Goal: Complete application form

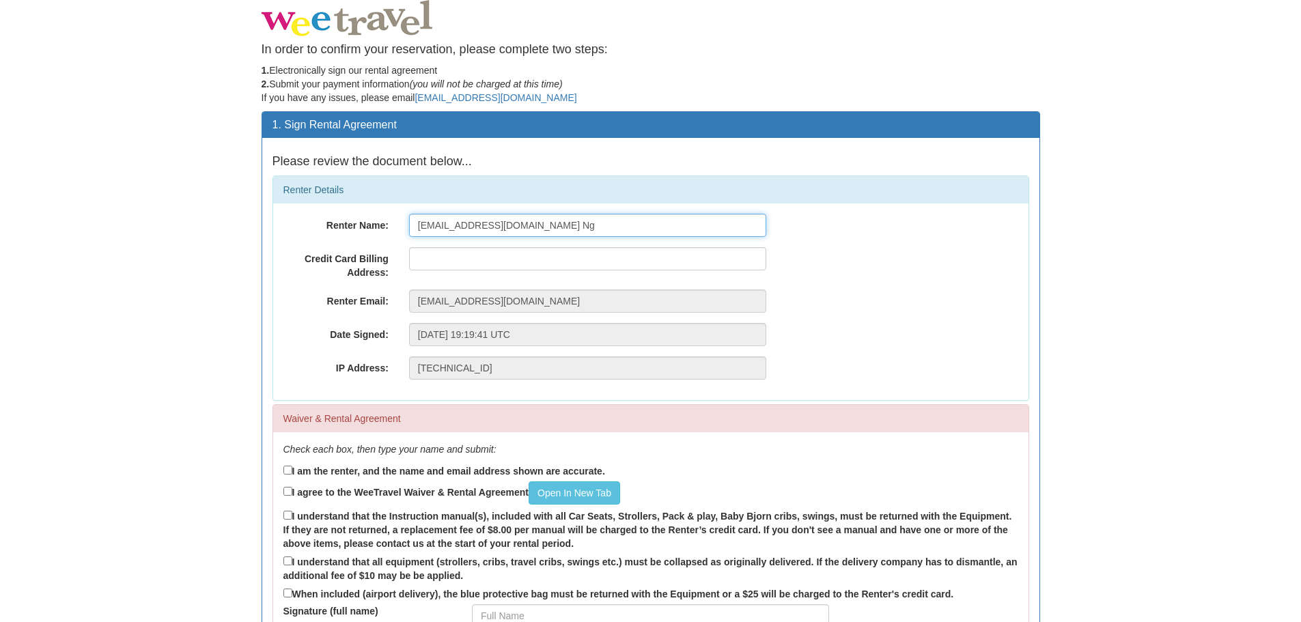
click at [483, 230] on input "[EMAIL_ADDRESS][DOMAIN_NAME] Ng" at bounding box center [587, 225] width 357 height 23
type input "[PERSON_NAME]"
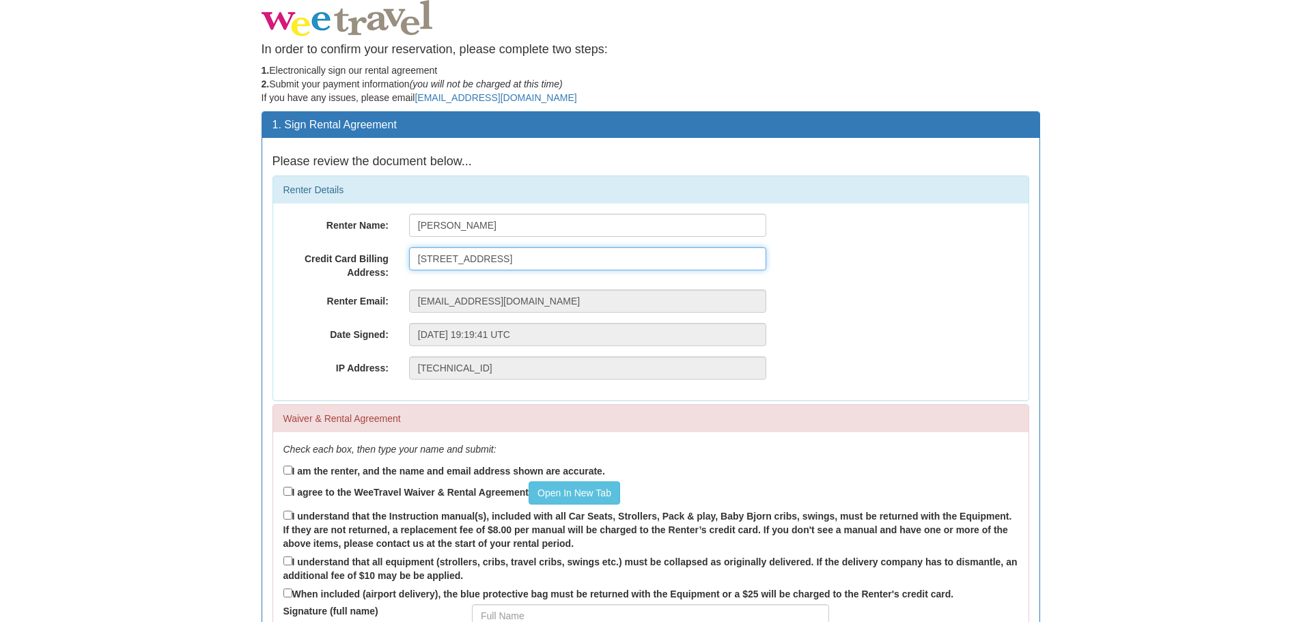
type input "[STREET_ADDRESS]"
click at [361, 470] on label "I am the renter, and the name and email address shown are accurate." at bounding box center [444, 470] width 322 height 15
click at [292, 470] on input "I am the renter, and the name and email address shown are accurate." at bounding box center [287, 470] width 9 height 9
checkbox input "true"
click at [335, 492] on label "I agree to the WeeTravel Waiver & Rental Agreement Open In [GEOGRAPHIC_DATA]" at bounding box center [451, 492] width 337 height 23
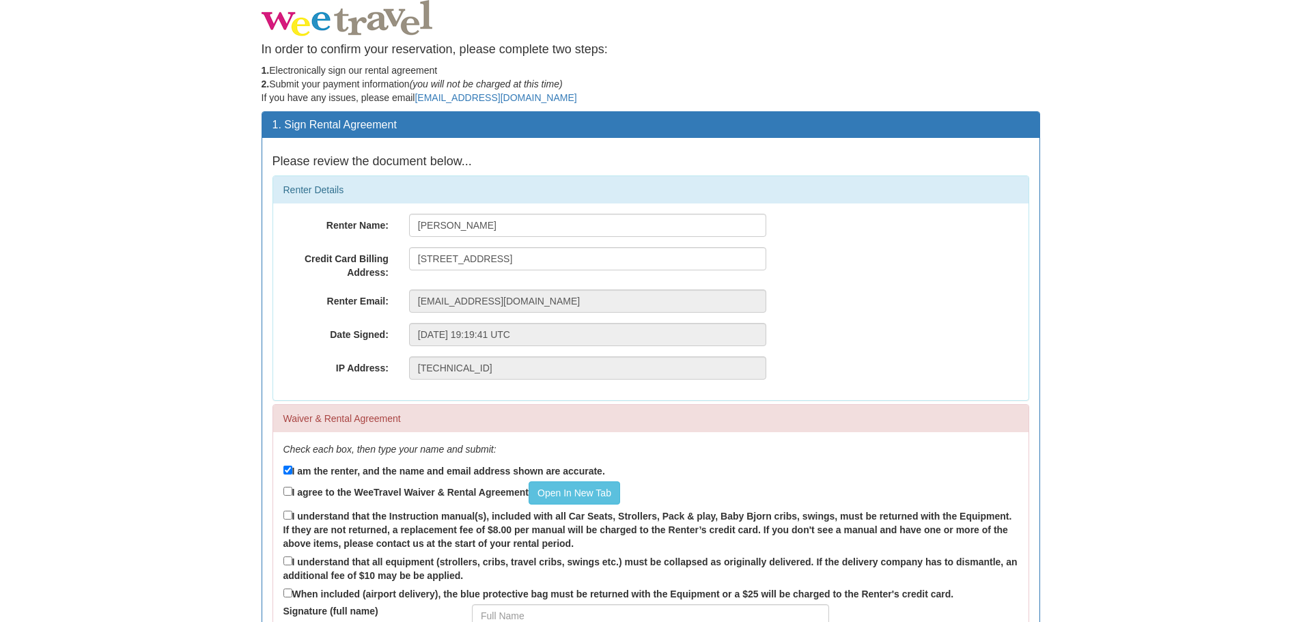
click at [292, 492] on input "I agree to the WeeTravel Waiver & Rental Agreement Open In [GEOGRAPHIC_DATA]" at bounding box center [287, 491] width 9 height 9
checkbox input "true"
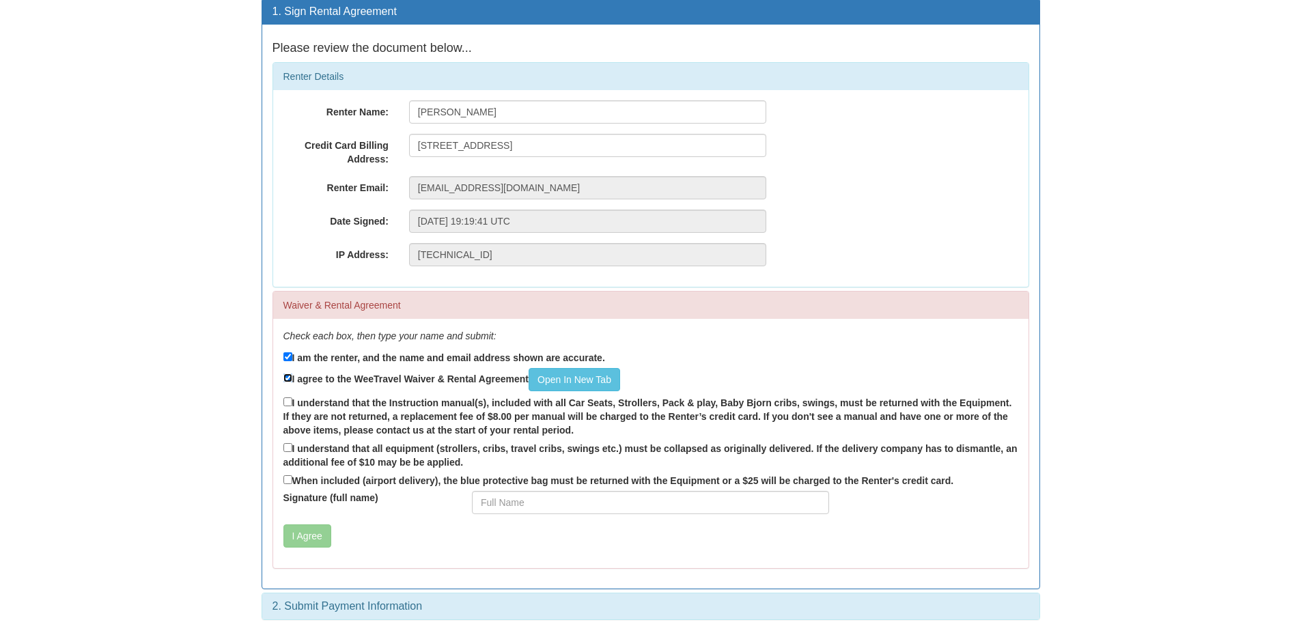
scroll to position [125, 0]
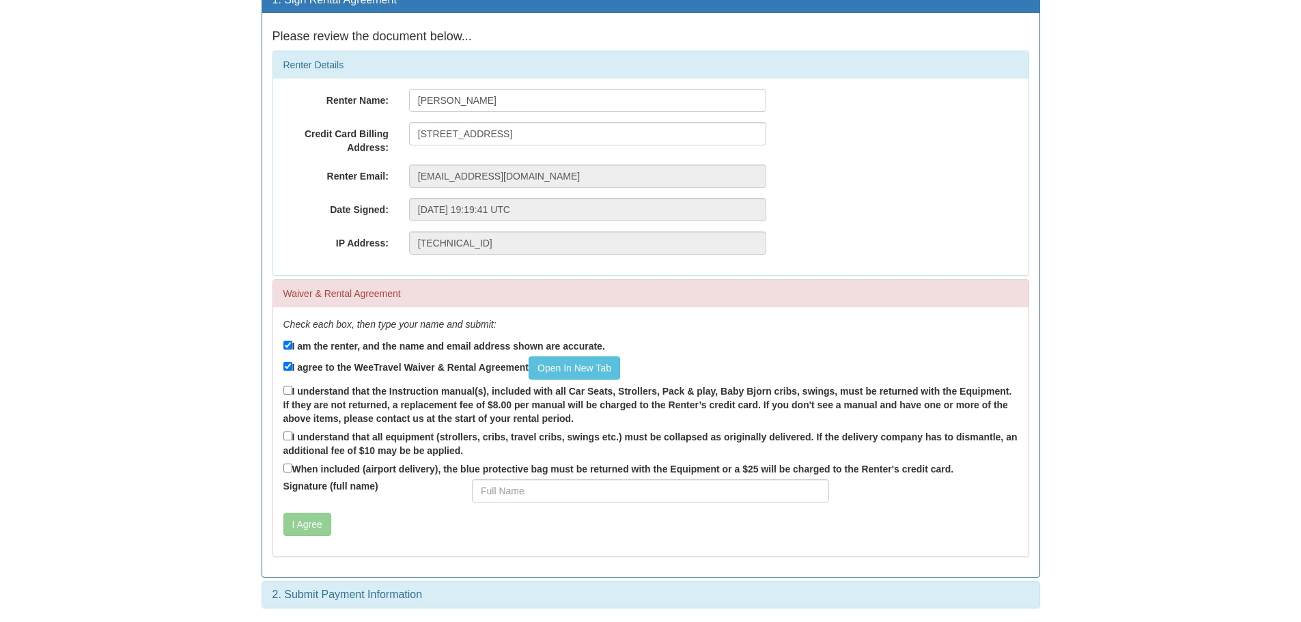
click at [327, 391] on label "I understand that the Instruction manual(s), included with all Car Seats, Strol…" at bounding box center [650, 404] width 735 height 42
click at [292, 391] on input "I understand that the Instruction manual(s), included with all Car Seats, Strol…" at bounding box center [287, 390] width 9 height 9
checkbox input "true"
click at [331, 443] on label "I understand that all equipment (strollers, cribs, travel cribs, swings etc.) m…" at bounding box center [650, 443] width 735 height 29
click at [292, 441] on input "I understand that all equipment (strollers, cribs, travel cribs, swings etc.) m…" at bounding box center [287, 436] width 9 height 9
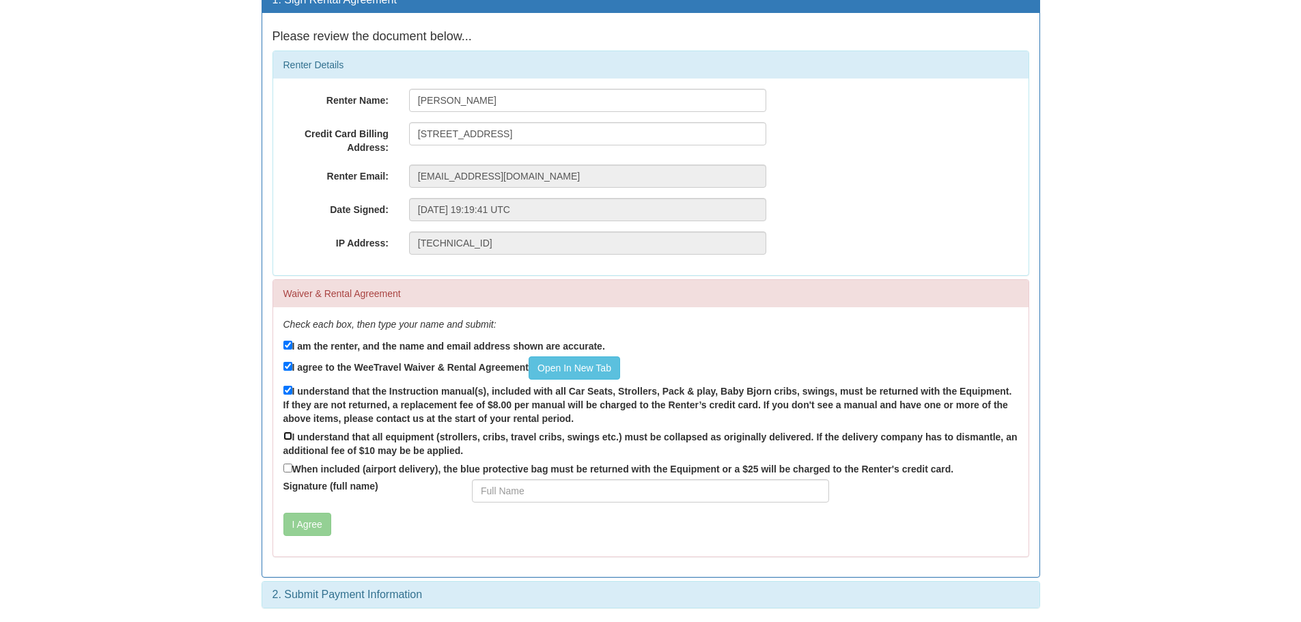
checkbox input "true"
click at [397, 469] on label "When included (airport delivery), the blue protective bag must be returned with…" at bounding box center [618, 468] width 671 height 15
click at [292, 469] on input "When included (airport delivery), the blue protective bag must be returned with…" at bounding box center [287, 468] width 9 height 9
checkbox input "true"
click at [605, 480] on input "Signature (full name)" at bounding box center [650, 490] width 357 height 23
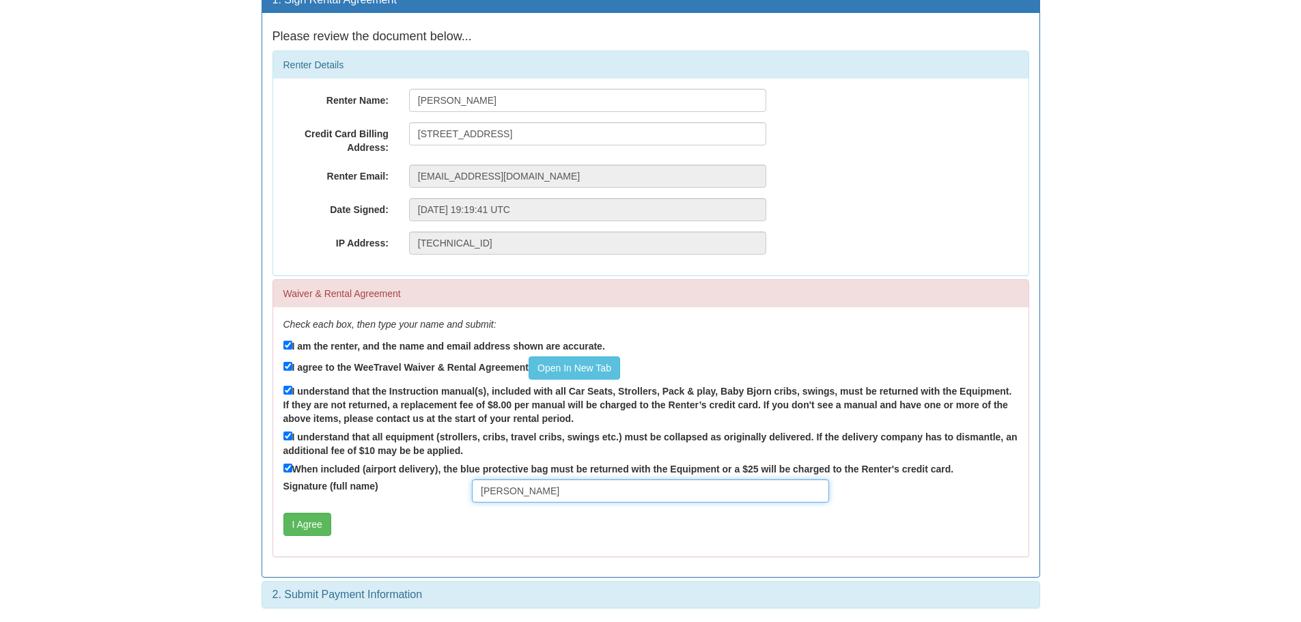
type input "[PERSON_NAME]"
click at [320, 531] on button "I Agree" at bounding box center [307, 524] width 48 height 23
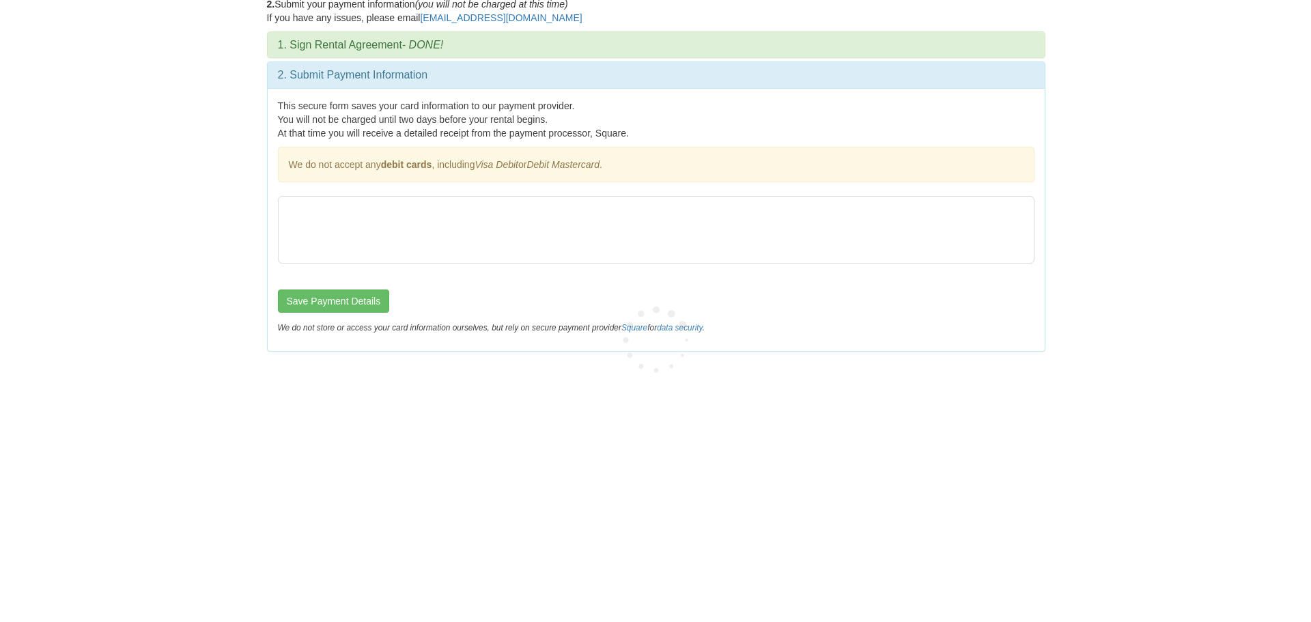
scroll to position [0, 0]
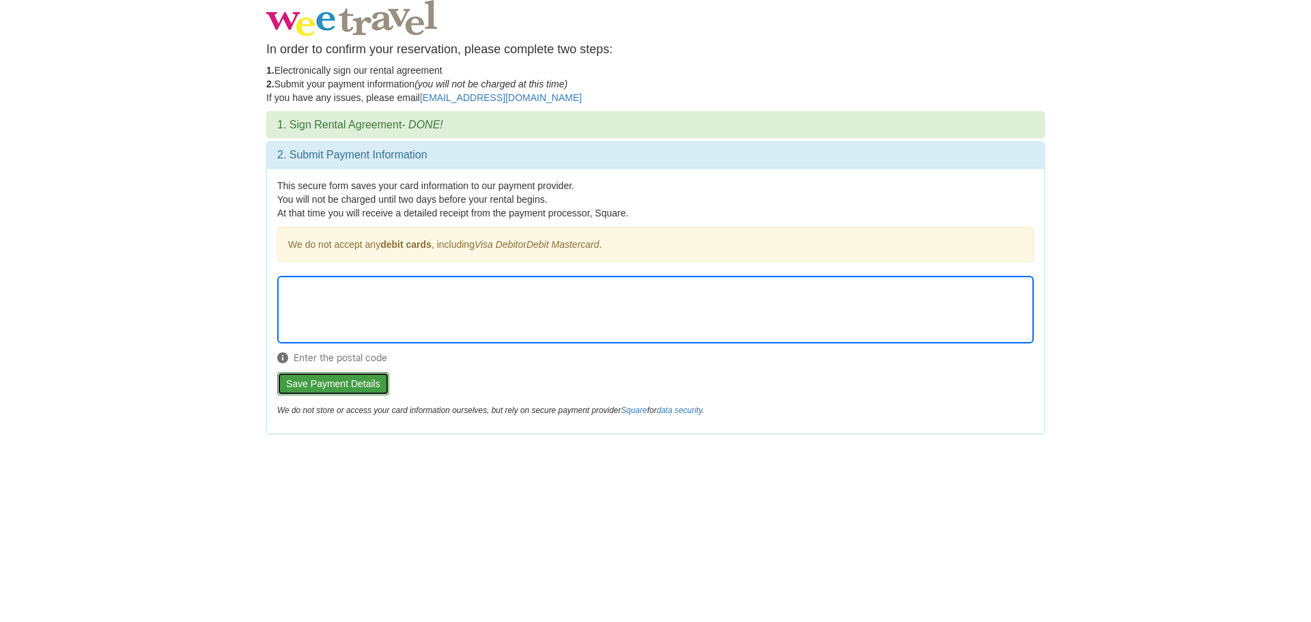
click at [374, 385] on button "Save Payment Details" at bounding box center [333, 383] width 112 height 23
